Goal: Task Accomplishment & Management: Use online tool/utility

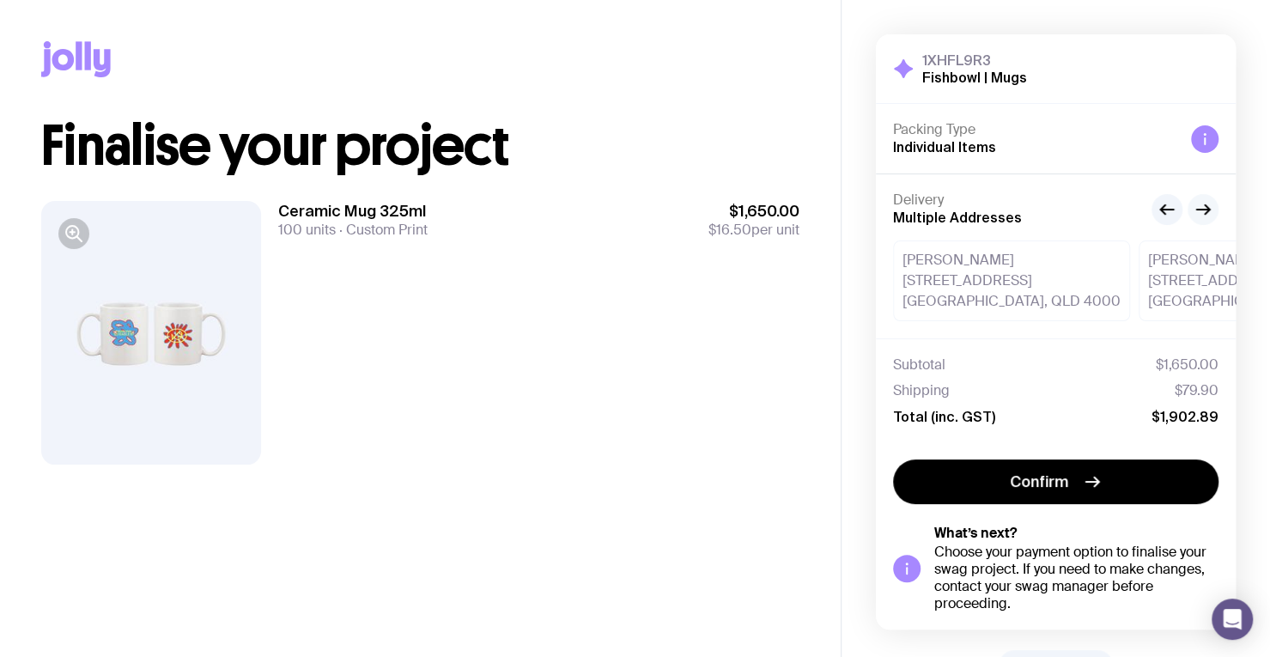
click at [1198, 203] on icon "button" at bounding box center [1203, 209] width 21 height 21
click at [1159, 204] on icon "button" at bounding box center [1167, 209] width 21 height 21
click at [1218, 206] on div "Delivery Multiple Addresses Jules Nguyen 256 Adelaide St Brisbane, QLD 4000 Lau…" at bounding box center [1056, 255] width 360 height 165
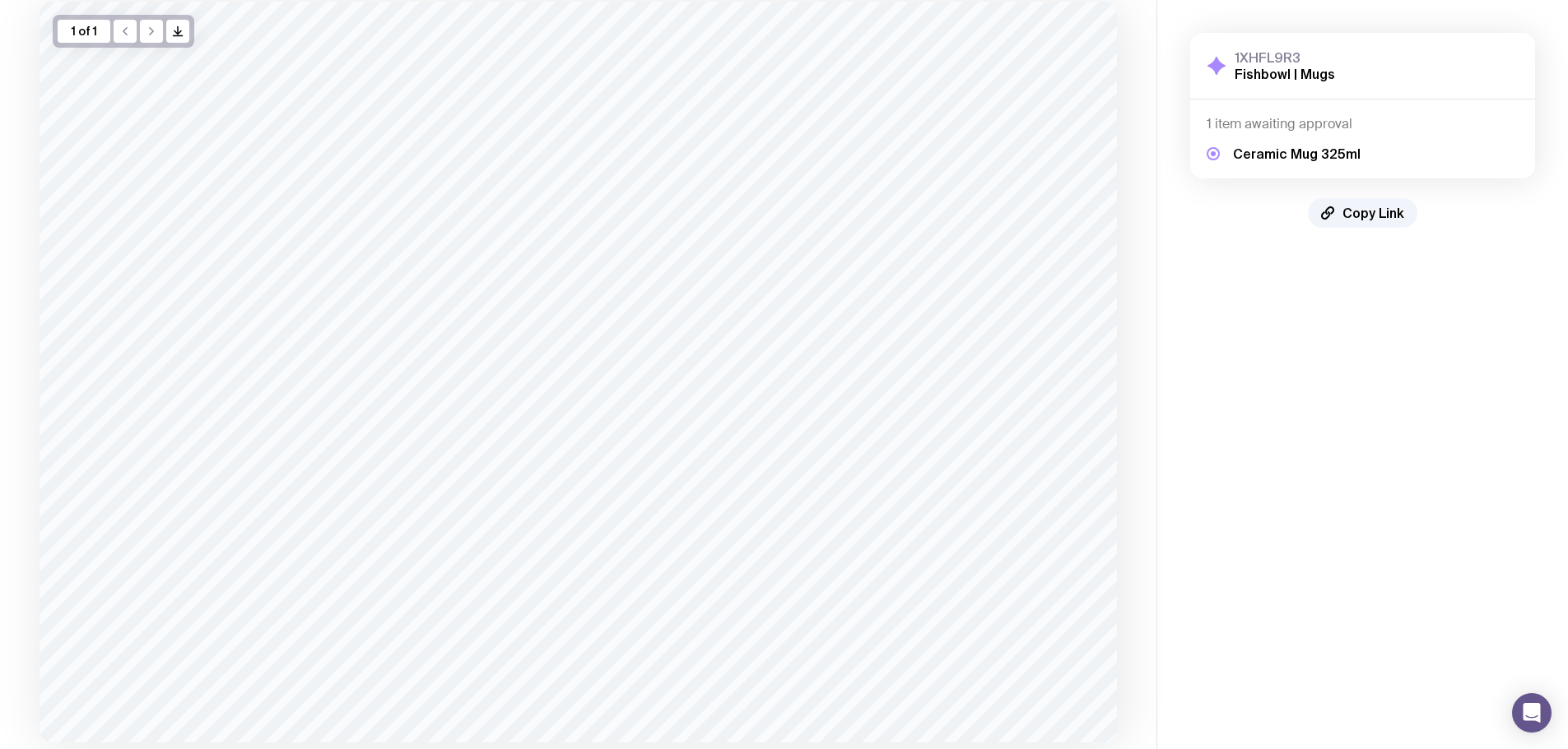
scroll to position [220, 0]
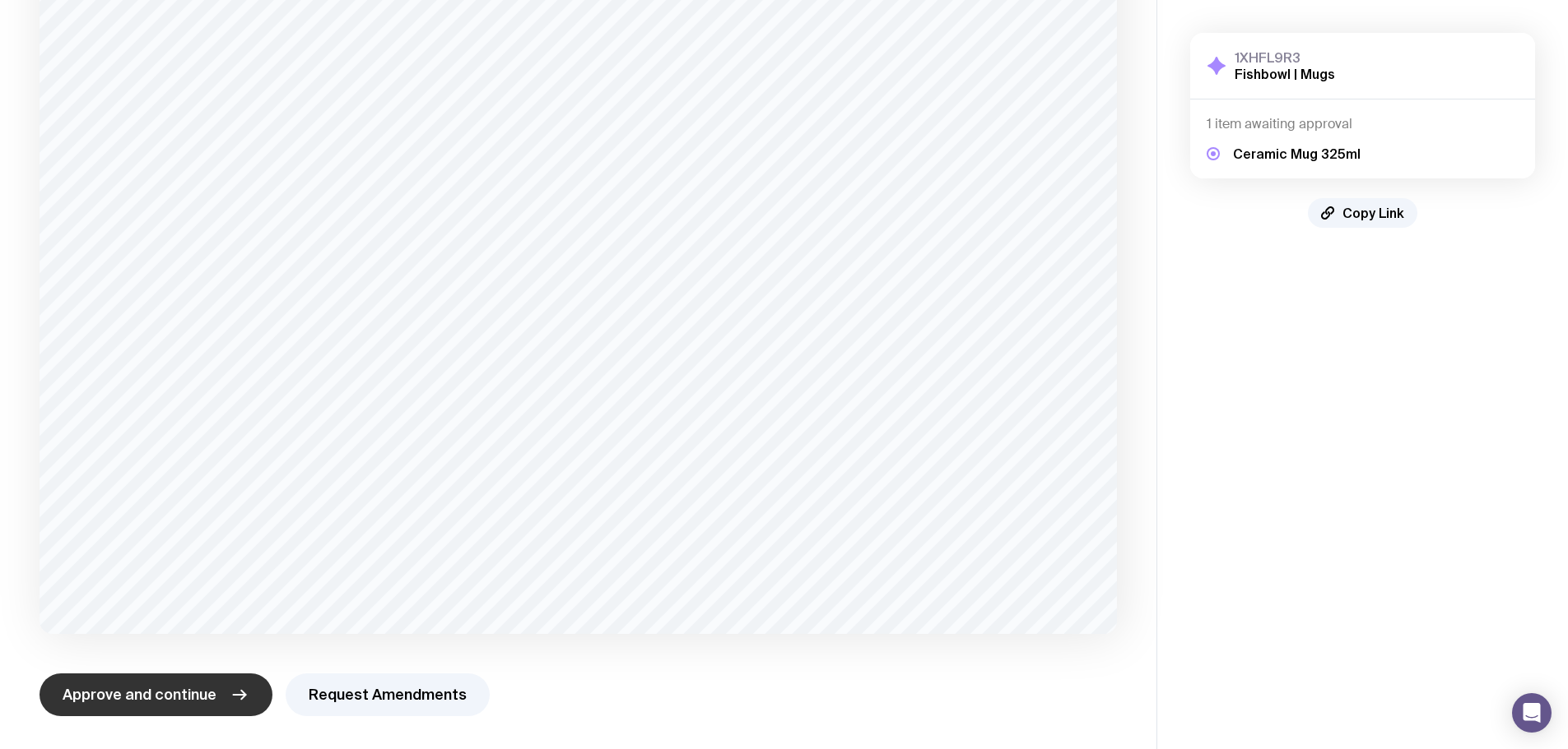
click at [125, 690] on span "Approve and continue" at bounding box center [139, 694] width 154 height 20
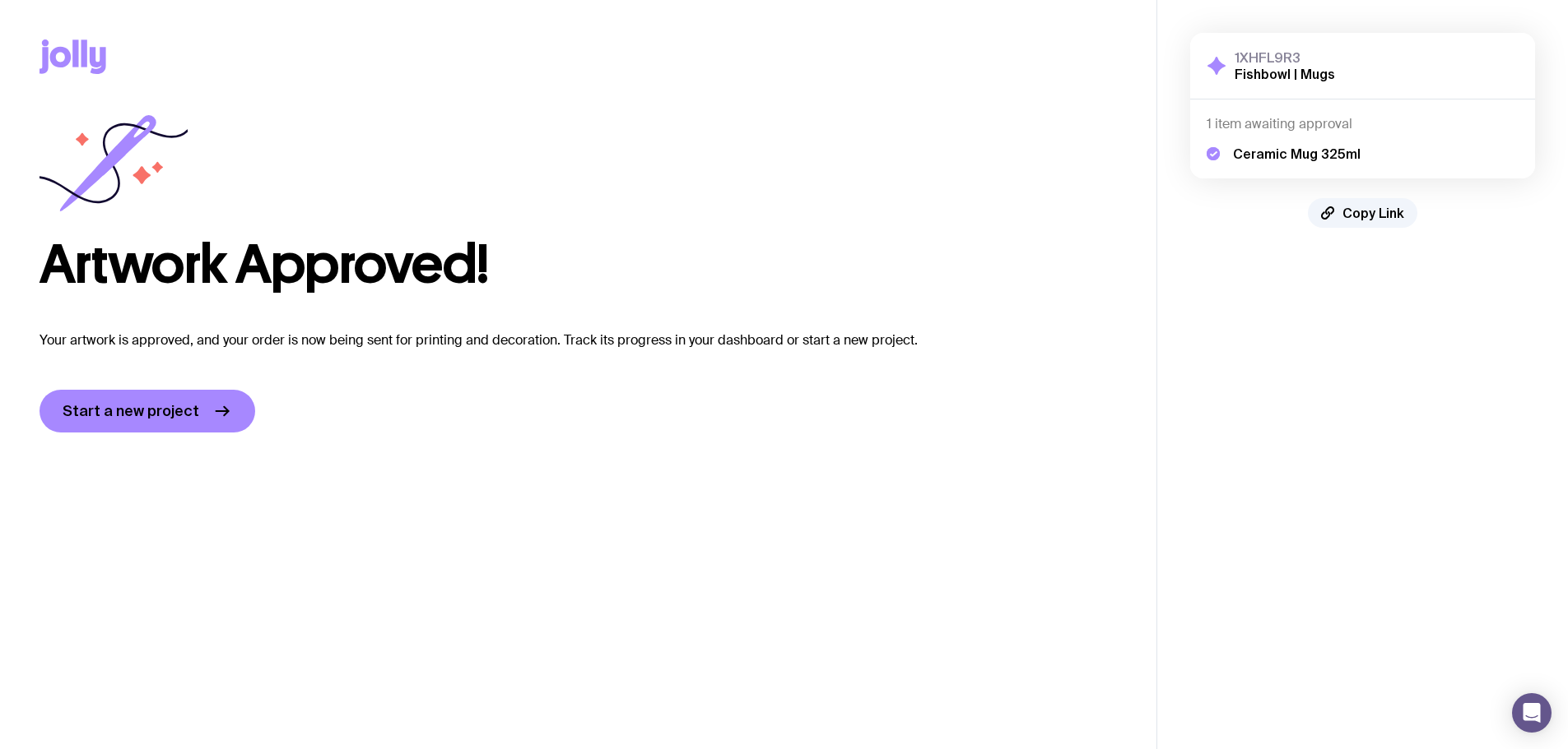
scroll to position [0, 0]
click at [137, 415] on span "Start a new project" at bounding box center [130, 411] width 137 height 20
